Goal: Task Accomplishment & Management: Manage account settings

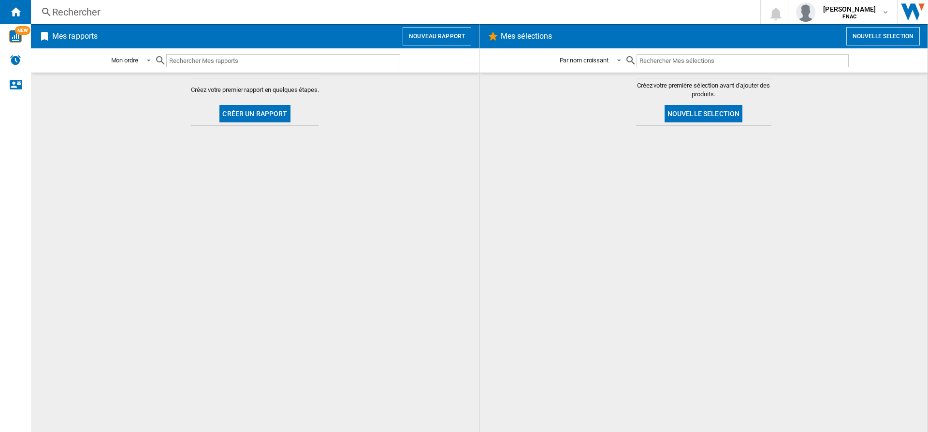
drag, startPoint x: 126, startPoint y: 211, endPoint x: 130, endPoint y: 168, distance: 42.8
click at [126, 211] on md-content "Créez votre premier rapport en quelques étapes. Créer un rapport" at bounding box center [255, 252] width 448 height 359
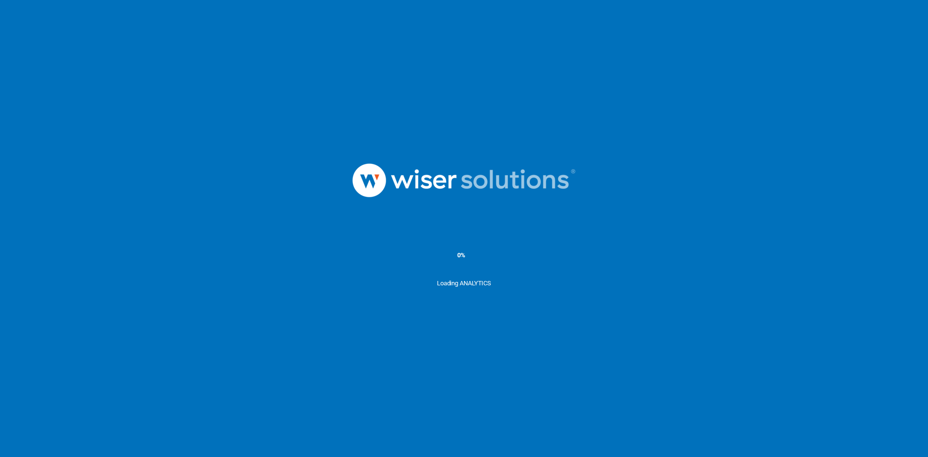
click at [241, 288] on div "Loading ANALYTICS" at bounding box center [464, 303] width 928 height 48
click at [329, 55] on ms-splash-screen "5% Loading ANALYTICS" at bounding box center [464, 228] width 928 height 457
click at [168, 291] on div "Loading ANALYTICS" at bounding box center [464, 303] width 928 height 48
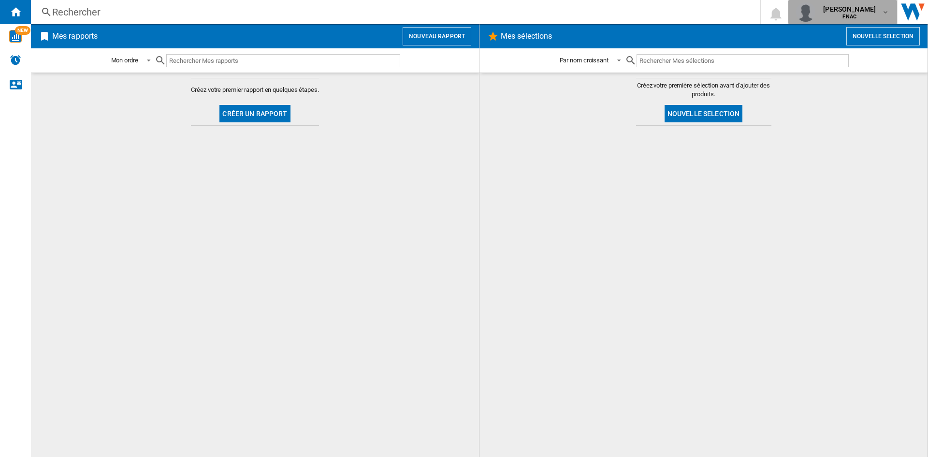
click at [859, 15] on span "FNAC" at bounding box center [849, 17] width 53 height 6
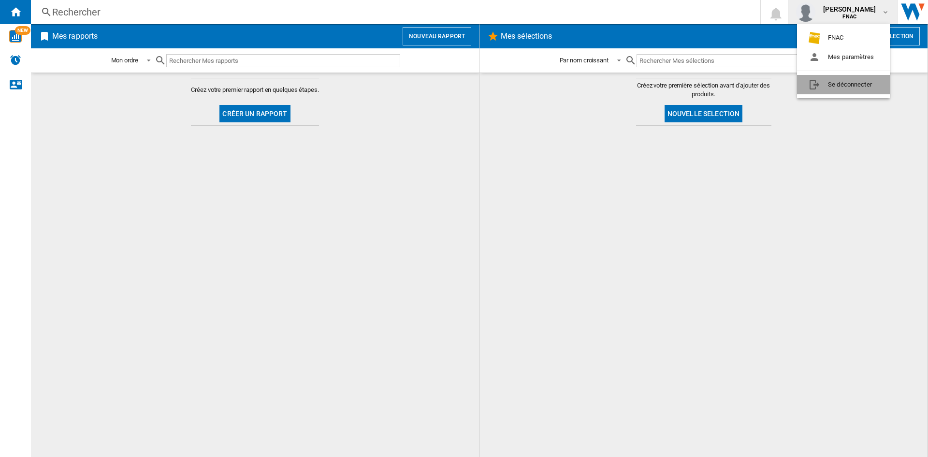
click at [845, 83] on button "Se déconnecter" at bounding box center [843, 84] width 93 height 19
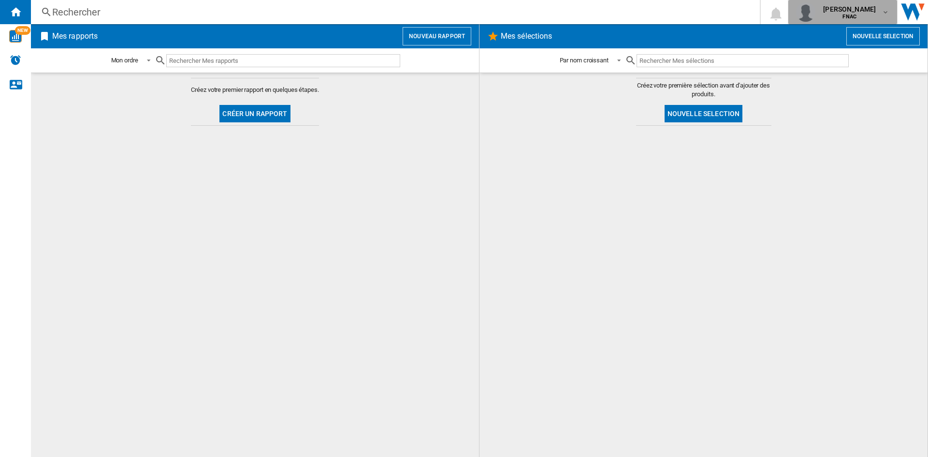
click at [869, 5] on div "cyril cussey FNAC" at bounding box center [850, 11] width 62 height 15
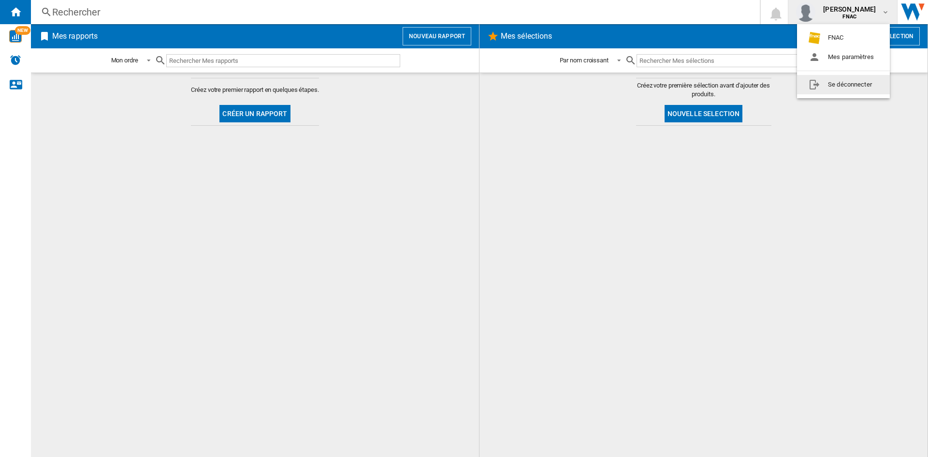
click at [845, 81] on button "Se déconnecter" at bounding box center [843, 84] width 93 height 19
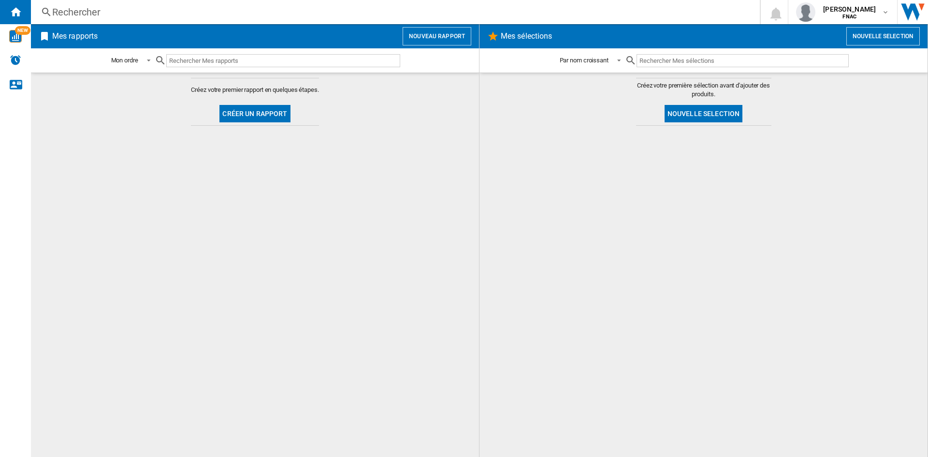
click at [500, 212] on div at bounding box center [703, 291] width 429 height 321
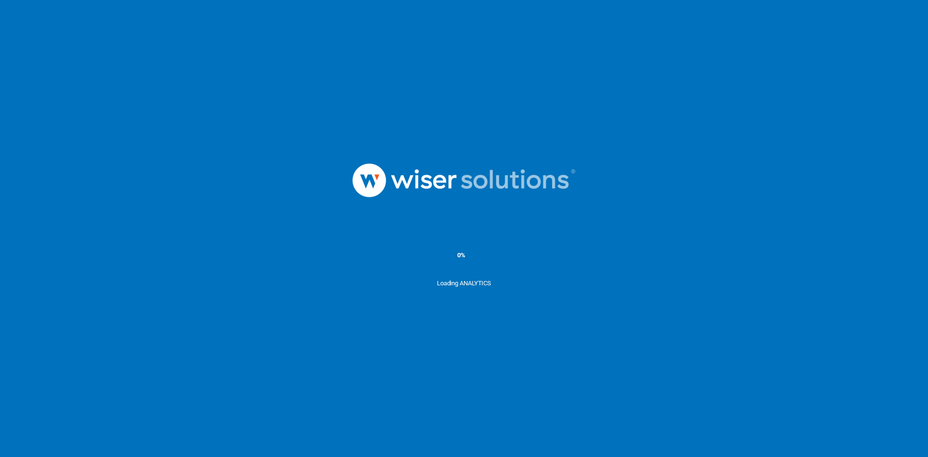
click at [302, 242] on div "0%" at bounding box center [464, 255] width 928 height 48
